Goal: Task Accomplishment & Management: Complete application form

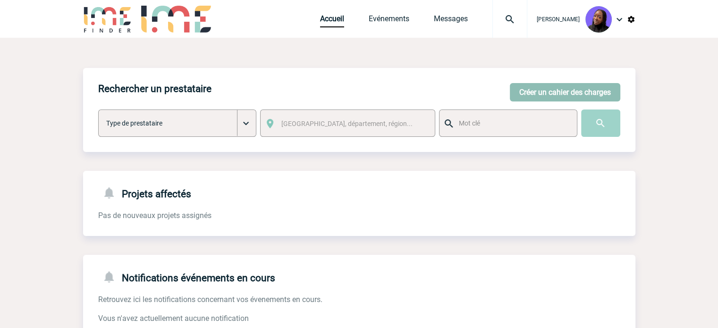
click at [567, 89] on button "Créer un cahier des charges" at bounding box center [565, 92] width 110 height 18
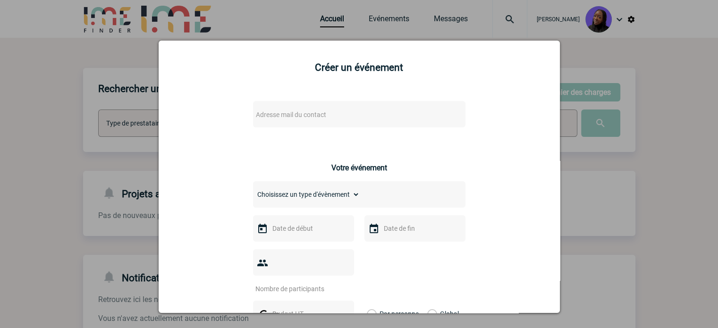
click at [295, 117] on span "Adresse mail du contact" at bounding box center [291, 115] width 70 height 8
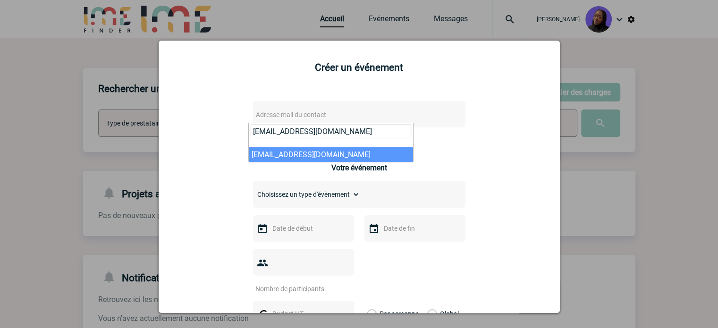
type input "mariegeorges.gaillard@amplifon.com"
select select "133196"
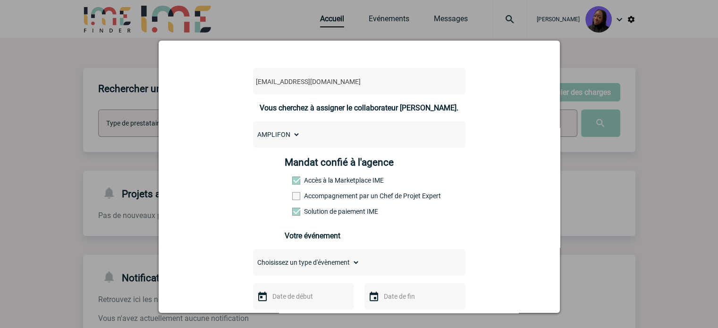
scroll to position [47, 0]
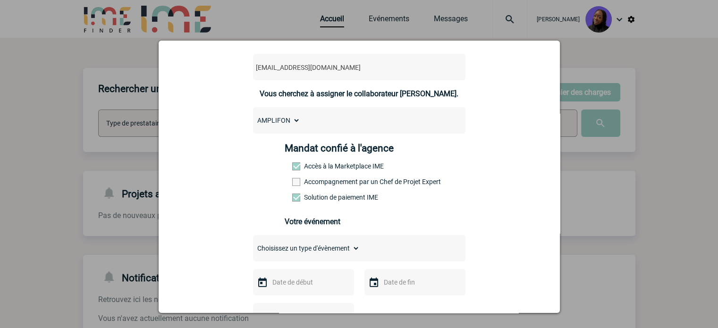
click at [334, 186] on label "Accompagnement par un Chef de Projet Expert" at bounding box center [313, 182] width 42 height 8
click at [0, 0] on input "Accompagnement par un Chef de Projet Expert" at bounding box center [0, 0] width 0 height 0
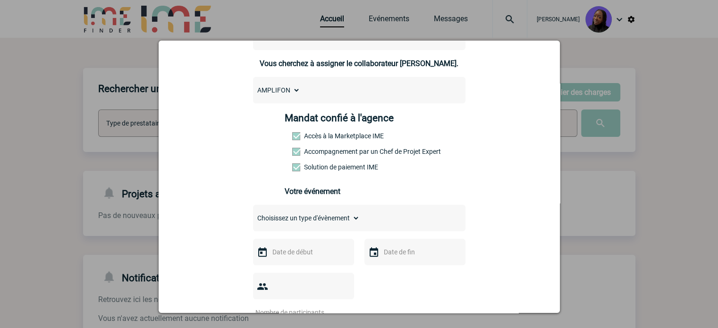
scroll to position [94, 0]
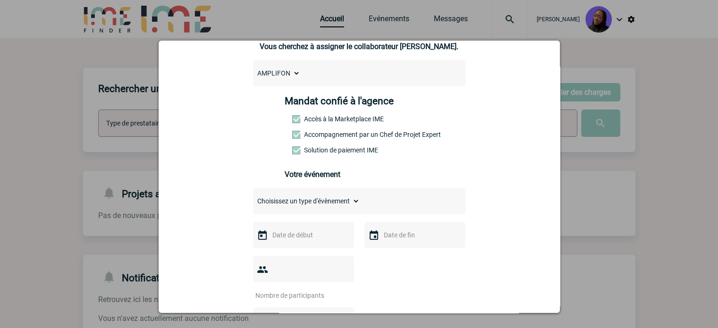
click at [275, 201] on select "Choisissez un type d'évènement Séminaire avec nuitée Séminaire sans nuitée Repa…" at bounding box center [306, 200] width 107 height 13
select select "3"
click at [253, 197] on select "Choisissez un type d'évènement Séminaire avec nuitée Séminaire sans nuitée Repa…" at bounding box center [306, 200] width 107 height 13
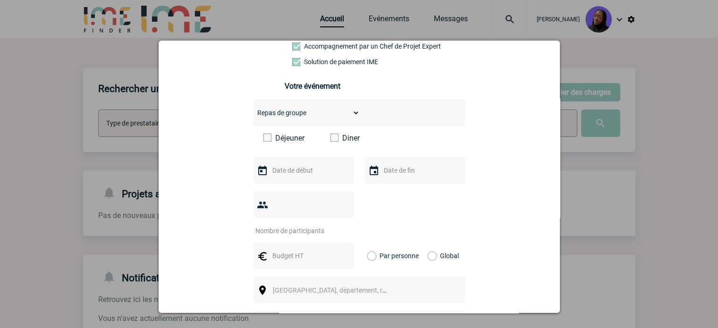
scroll to position [189, 0]
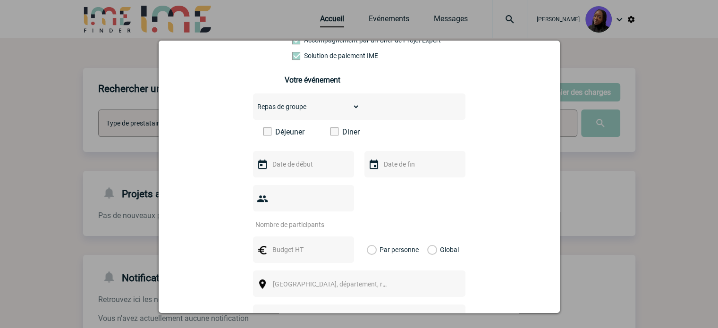
click at [330, 135] on span at bounding box center [334, 131] width 8 height 8
click at [0, 0] on input "Diner" at bounding box center [0, 0] width 0 height 0
drag, startPoint x: 429, startPoint y: 231, endPoint x: 424, endPoint y: 236, distance: 6.7
click at [429, 237] on label "Global" at bounding box center [430, 250] width 6 height 26
click at [0, 0] on input "Global" at bounding box center [0, 0] width 0 height 0
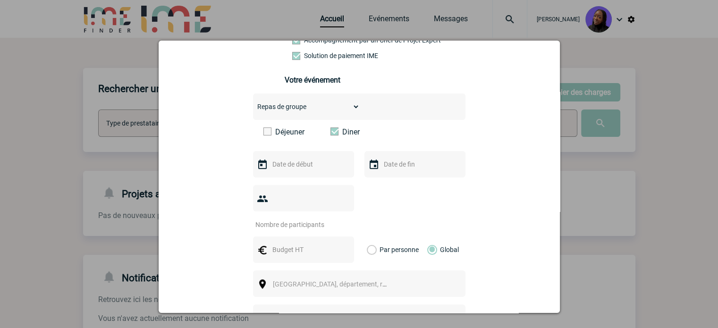
scroll to position [236, 0]
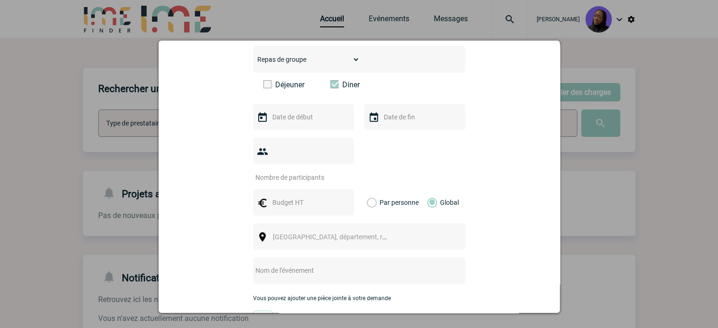
click at [331, 233] on span "Ville, département, région..." at bounding box center [338, 237] width 131 height 8
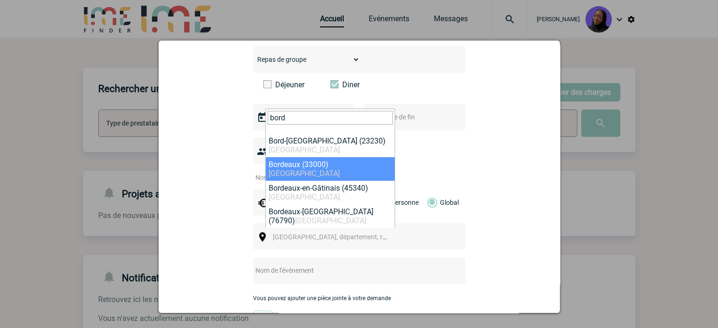
type input "bord"
select select "24433"
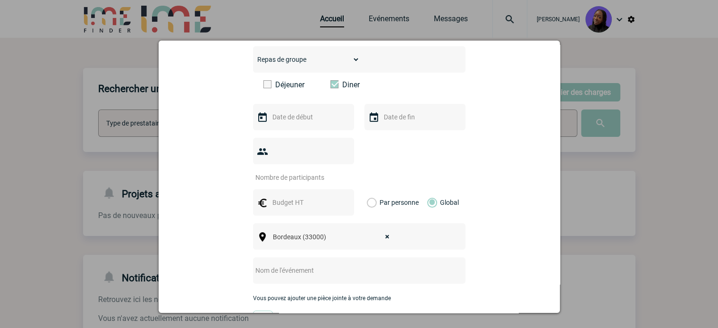
click at [278, 264] on input "text" at bounding box center [346, 270] width 187 height 12
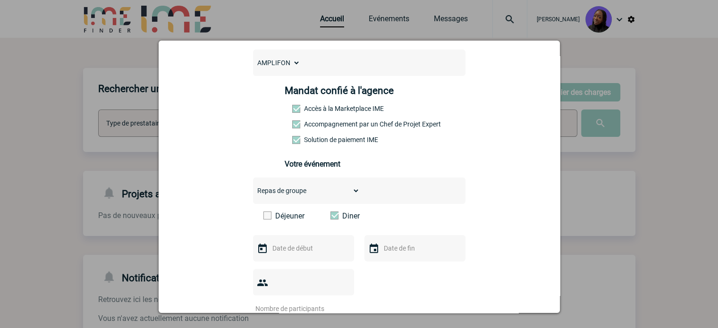
scroll to position [47, 0]
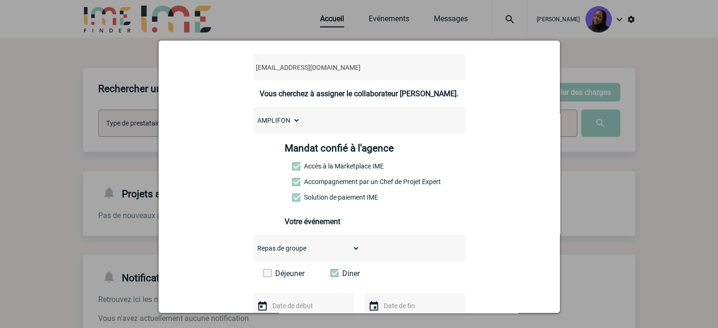
type input "Soirée Bordeaux"
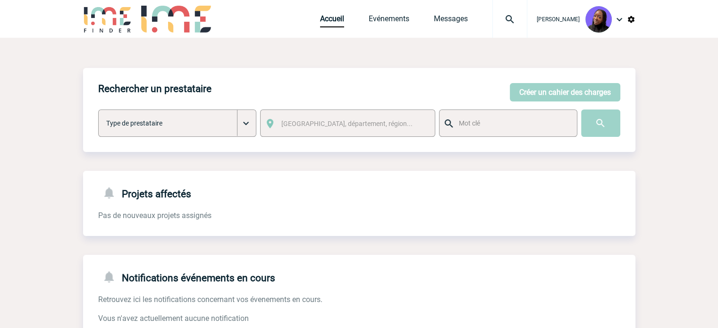
click at [188, 127] on select "Type de prestataire Lieux Team Building & animation Restaurants Traiteurs Autre…" at bounding box center [177, 123] width 159 height 27
select select "9"
click at [98, 110] on select "Type de prestataire Lieux Team Building & animation Restaurants Traiteurs Autre…" at bounding box center [177, 123] width 159 height 27
select select "9"
click at [328, 18] on link "Accueil" at bounding box center [332, 20] width 24 height 13
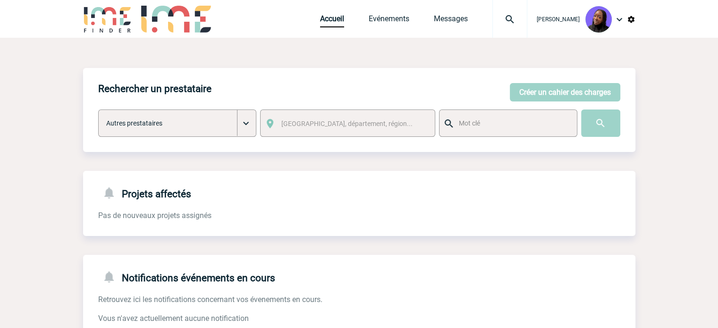
click at [171, 17] on img at bounding box center [176, 19] width 70 height 27
click at [121, 29] on img at bounding box center [107, 19] width 49 height 27
click at [121, 20] on img at bounding box center [107, 19] width 49 height 27
click at [181, 15] on img at bounding box center [176, 19] width 70 height 27
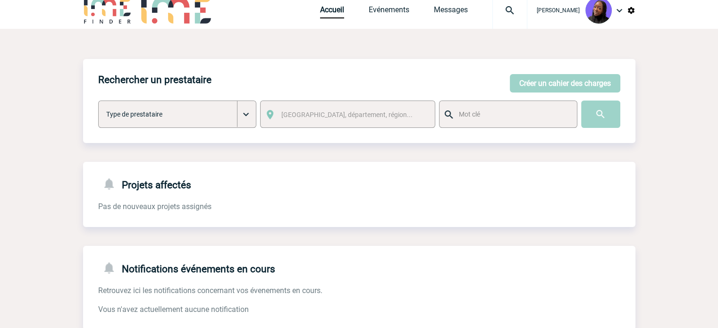
scroll to position [149, 0]
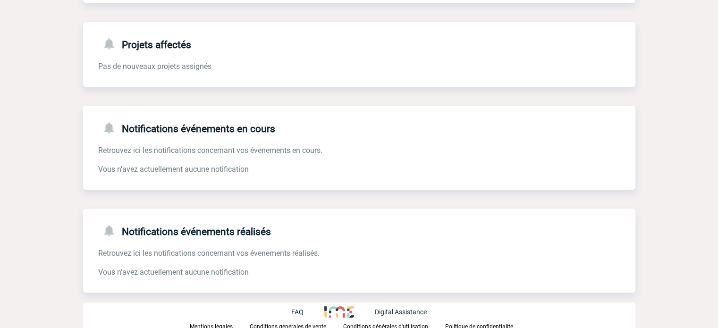
click at [334, 311] on img at bounding box center [338, 311] width 29 height 11
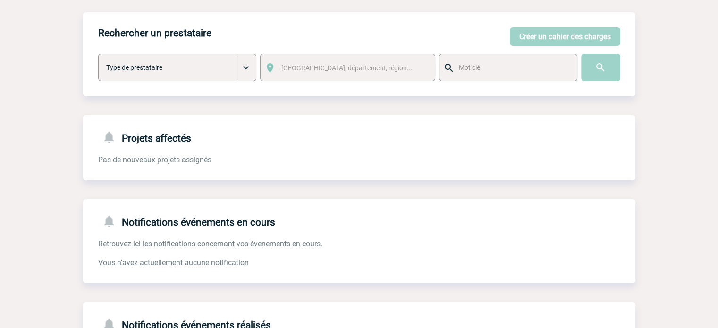
scroll to position [0, 0]
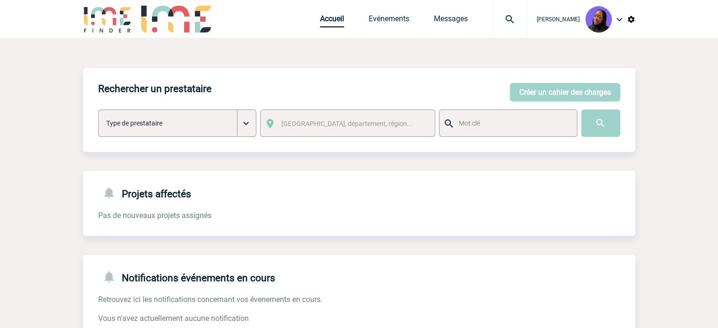
click at [513, 20] on img at bounding box center [510, 19] width 34 height 11
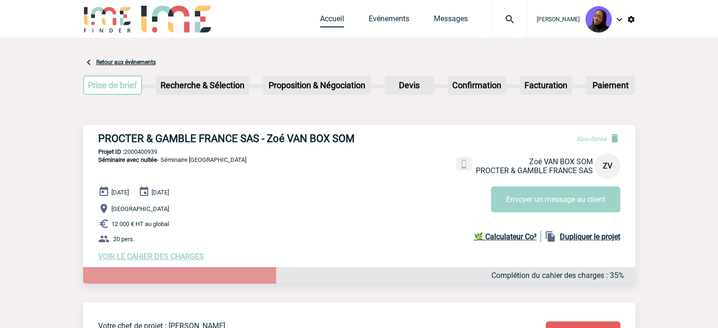
click at [334, 16] on link "Accueil" at bounding box center [332, 20] width 24 height 13
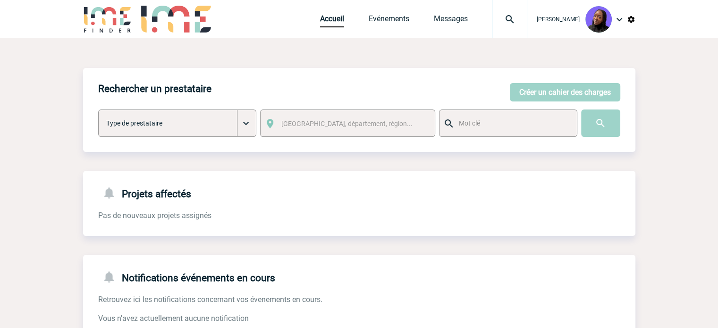
click at [618, 20] on img at bounding box center [619, 19] width 11 height 11
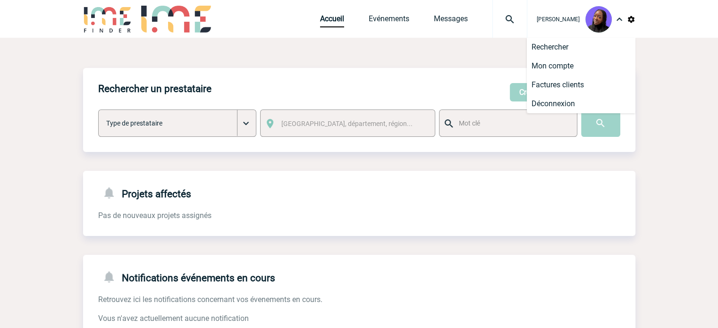
click at [618, 20] on img at bounding box center [619, 19] width 11 height 11
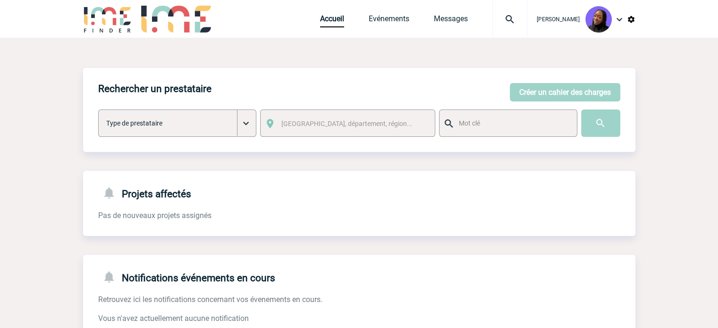
click at [104, 16] on img at bounding box center [107, 19] width 49 height 27
click at [166, 24] on img at bounding box center [176, 19] width 70 height 27
click at [319, 136] on div "[GEOGRAPHIC_DATA], département, région..." at bounding box center [347, 123] width 175 height 27
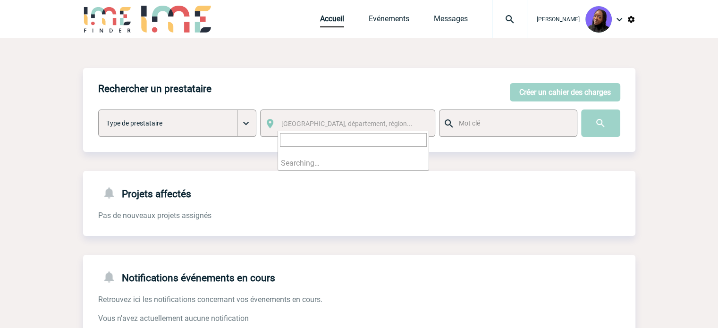
click at [316, 118] on span "[GEOGRAPHIC_DATA], département, région..." at bounding box center [354, 123] width 152 height 13
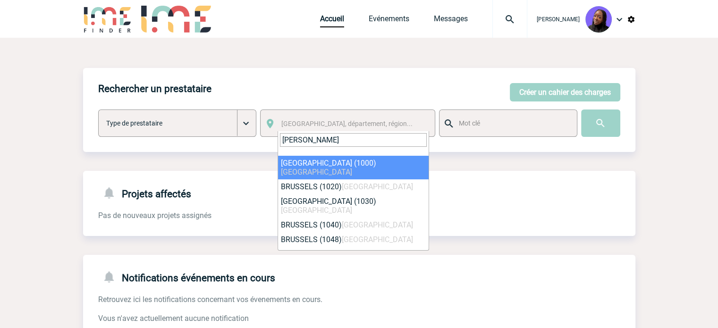
type input "bruss"
select select "308152"
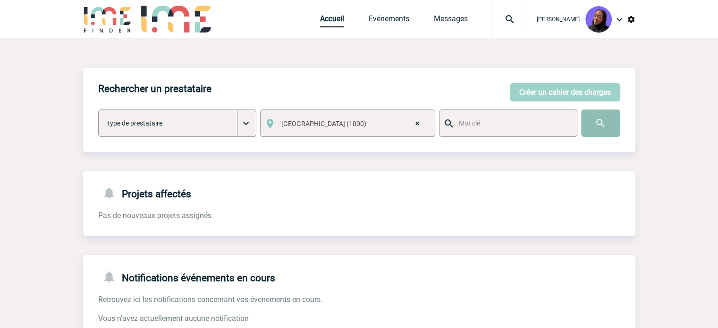
click at [603, 124] on input "image" at bounding box center [600, 123] width 39 height 27
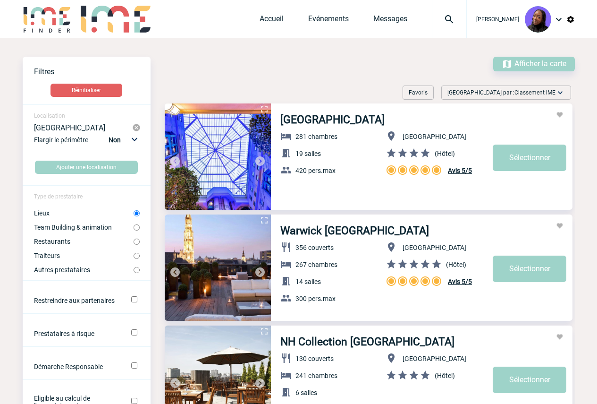
click at [135, 272] on input "Autres prestataires" at bounding box center [137, 270] width 6 height 6
radio input "true"
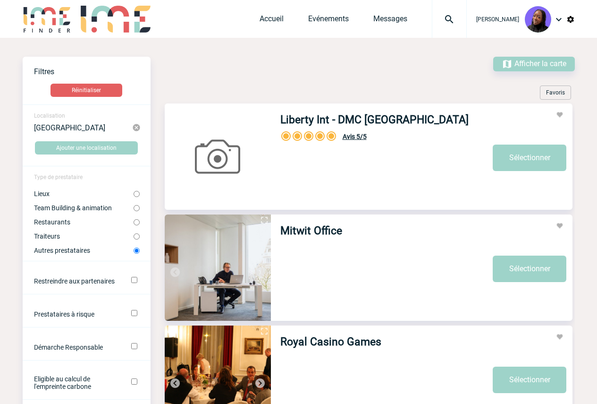
click at [134, 194] on input "Lieux" at bounding box center [137, 194] width 6 height 6
radio input "true"
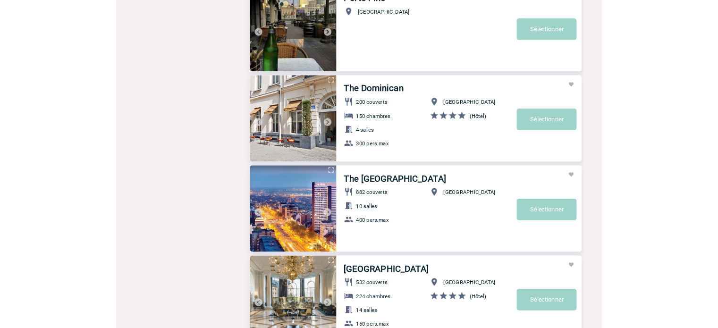
scroll to position [1564, 0]
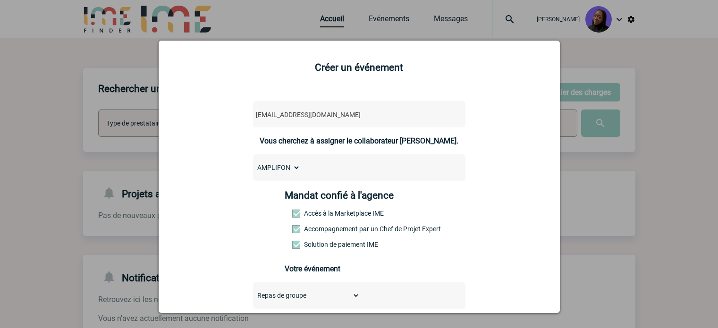
select select "133196"
select select "3"
select select "24433"
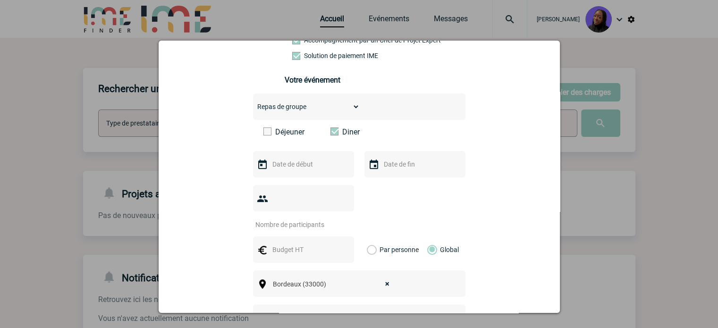
scroll to position [283, 0]
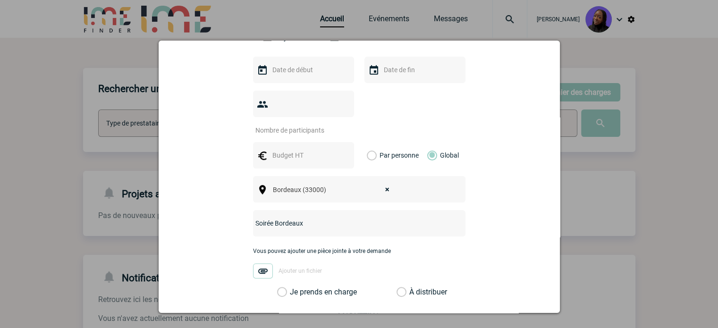
click at [271, 217] on input "Soirée Bordeaux" at bounding box center [346, 223] width 187 height 12
paste input "ORL"
type input "Soirée ORL Bordeaux"
click at [266, 124] on input "number" at bounding box center [297, 130] width 89 height 12
type input "20"
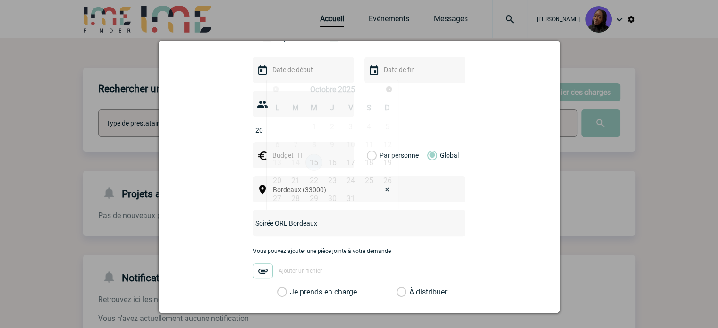
click at [298, 69] on input "text" at bounding box center [302, 70] width 65 height 12
click at [392, 89] on link "Suivant" at bounding box center [388, 89] width 15 height 15
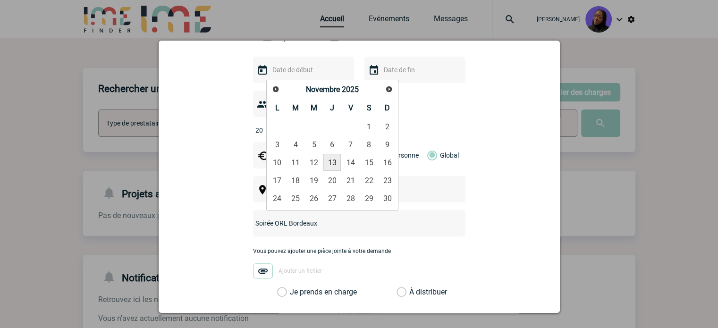
click at [335, 162] on link "13" at bounding box center [331, 162] width 17 height 17
type input "[DATE]"
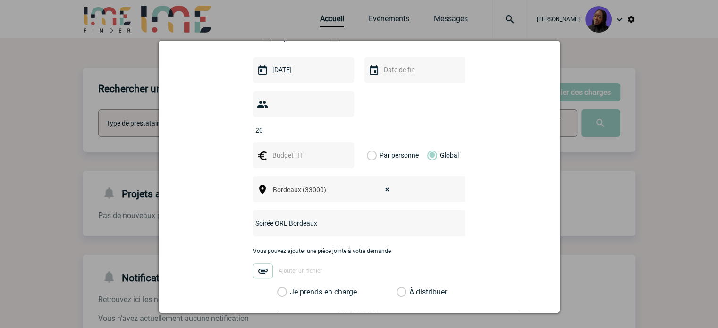
click at [315, 217] on input "Soirée ORL Bordeaux" at bounding box center [346, 223] width 187 height 12
click at [312, 149] on input "text" at bounding box center [302, 155] width 65 height 12
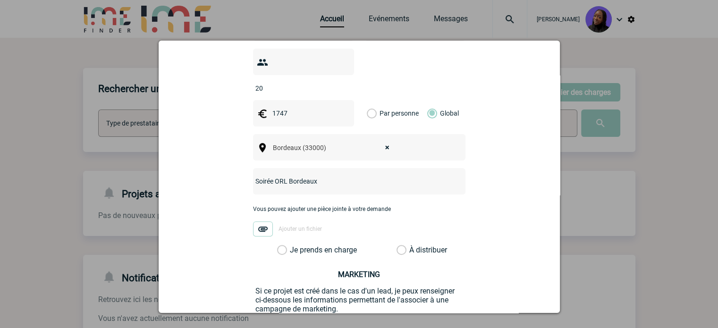
scroll to position [391, 0]
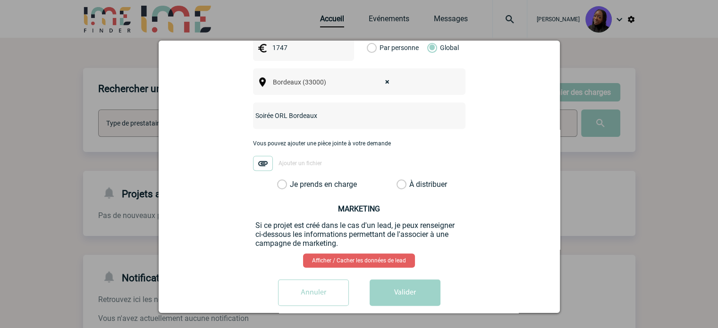
type input "1747"
click at [306, 175] on div "mariegeorges.gaillard@amplifon.com mariegeorges.gaillard@amplifon.com Vous cher…" at bounding box center [359, 7] width 378 height 612
click at [293, 180] on label "Je prends en charge" at bounding box center [285, 184] width 16 height 9
click at [0, 0] on input "Je prends en charge" at bounding box center [0, 0] width 0 height 0
click at [391, 279] on button "Valider" at bounding box center [405, 292] width 71 height 26
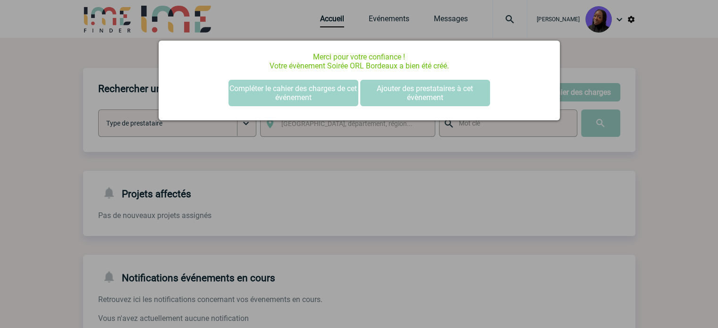
scroll to position [0, 0]
click at [310, 88] on button "Compléter le cahier des charges de cet événement" at bounding box center [293, 93] width 130 height 26
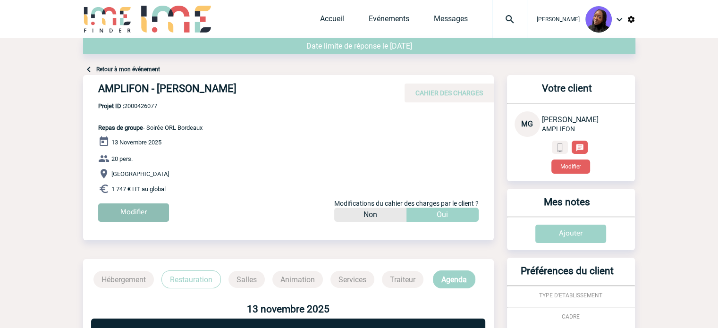
click at [119, 209] on input "Modifier" at bounding box center [133, 212] width 71 height 18
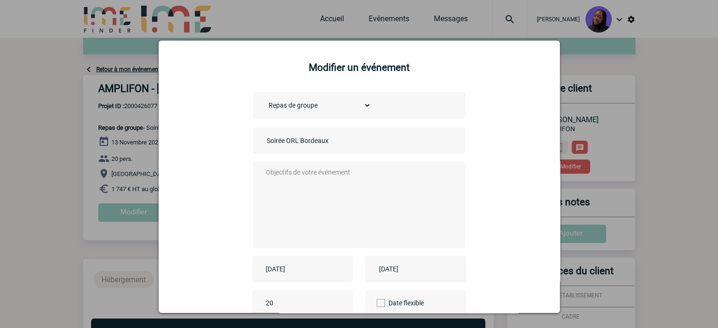
click at [264, 141] on input "Soirée ORL Bordeaux" at bounding box center [330, 141] width 132 height 12
type input "Centralisation - Soirée ORL [GEOGRAPHIC_DATA]"
click at [326, 206] on textarea at bounding box center [356, 204] width 186 height 76
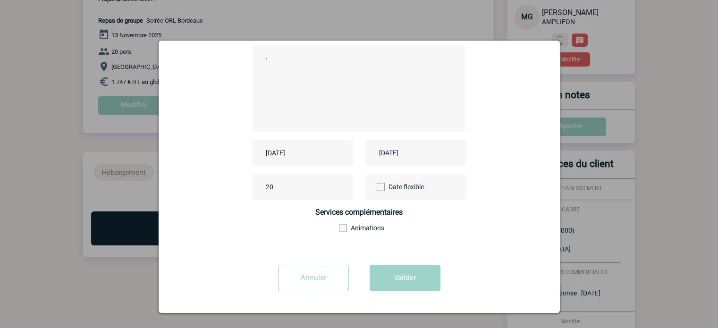
scroll to position [233, 0]
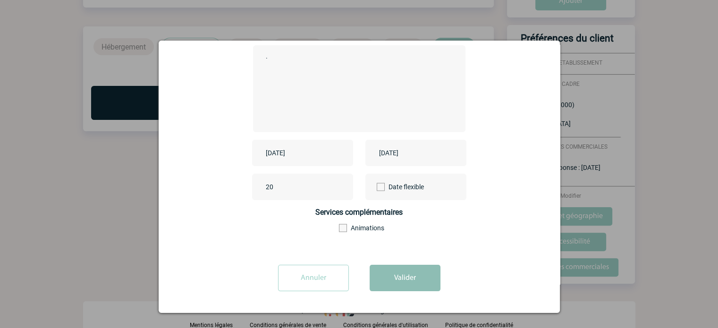
type textarea "."
click at [401, 285] on button "Valider" at bounding box center [405, 278] width 71 height 26
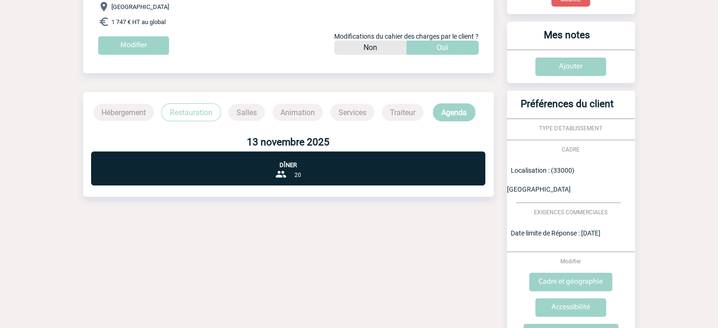
scroll to position [0, 0]
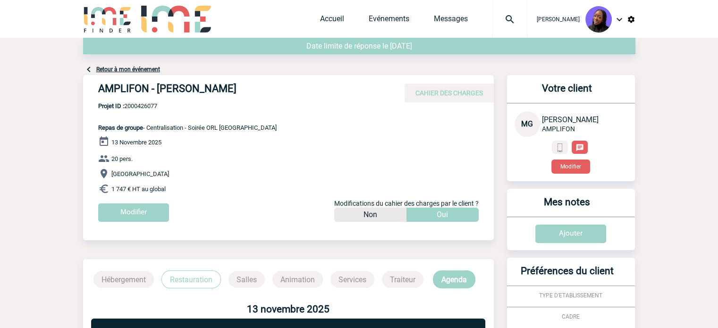
click at [383, 118] on div "AMPLIFON - [PERSON_NAME] CAHIER DES CHARGES AMPLIFON - [PERSON_NAME] - Repas de…" at bounding box center [288, 152] width 411 height 154
click at [228, 86] on h4 "AMPLIFON - [PERSON_NAME]" at bounding box center [239, 91] width 283 height 16
copy div "AMPLIFON - [PERSON_NAME]"
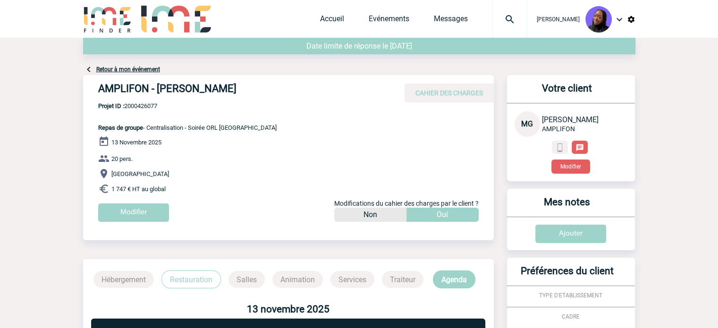
click at [145, 104] on span "Projet ID : 2000426077" at bounding box center [187, 105] width 178 height 7
copy span "2000426077"
drag, startPoint x: 179, startPoint y: 190, endPoint x: 99, endPoint y: 130, distance: 100.2
click at [99, 130] on div "AMPLIFON - [PERSON_NAME] CAHIER DES CHARGES AMPLIFON - [PERSON_NAME] - Repas de…" at bounding box center [288, 152] width 411 height 154
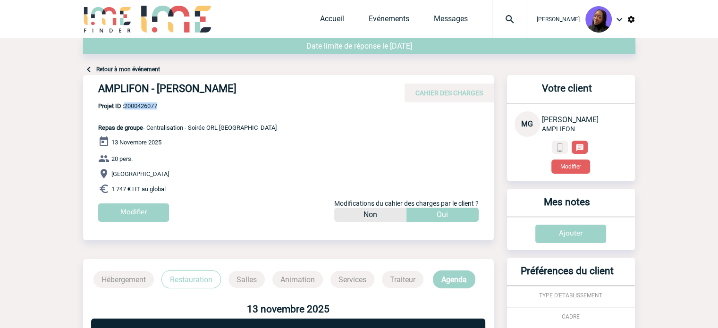
copy div "Repas de groupe - Centralisation - Soirée ORL Bordeaux [DATE] 20 pers. Bordeaux…"
